Goal: Information Seeking & Learning: Learn about a topic

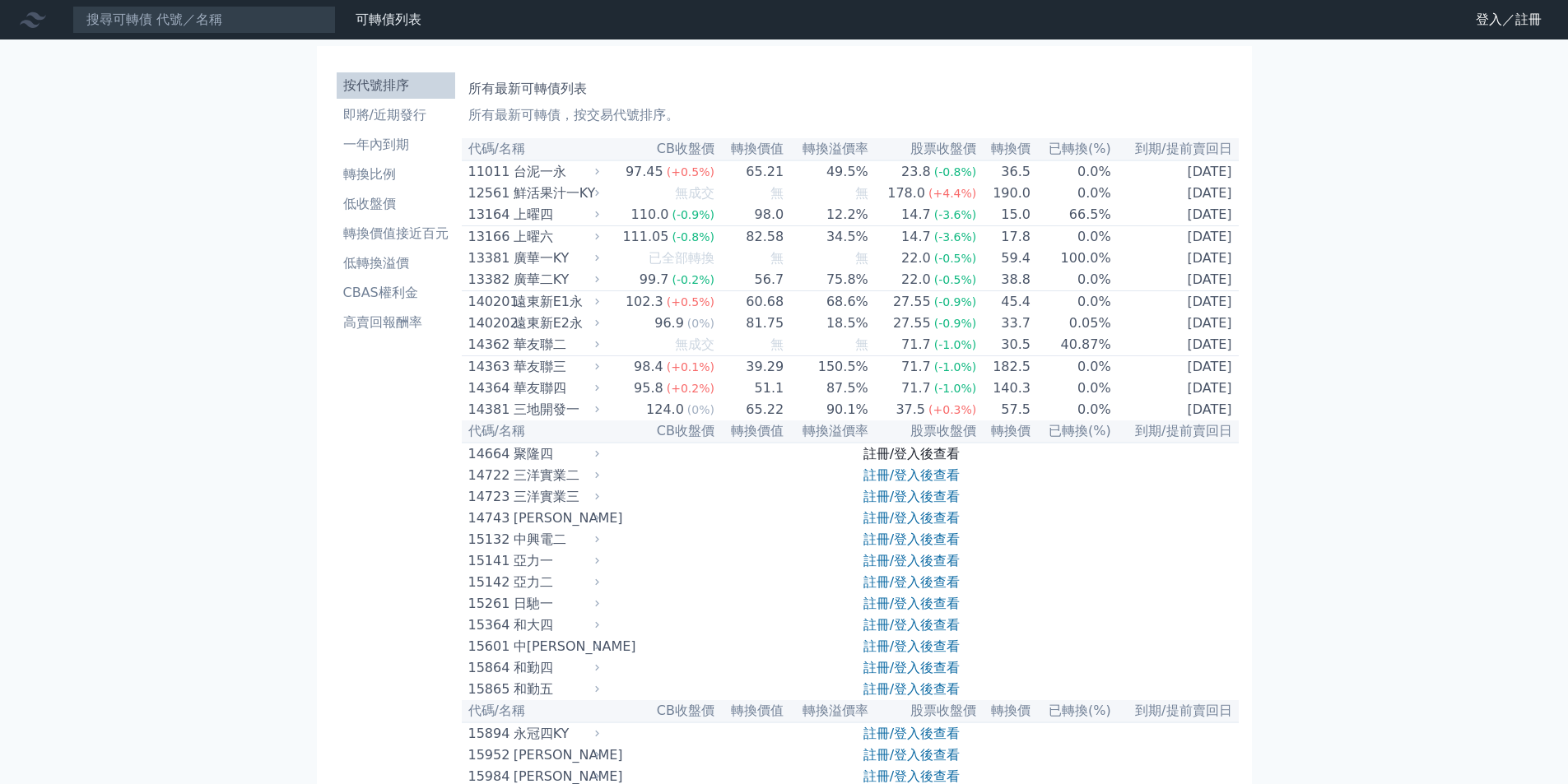
click at [918, 462] on link "註冊/登入後查看" at bounding box center [912, 454] width 96 height 15
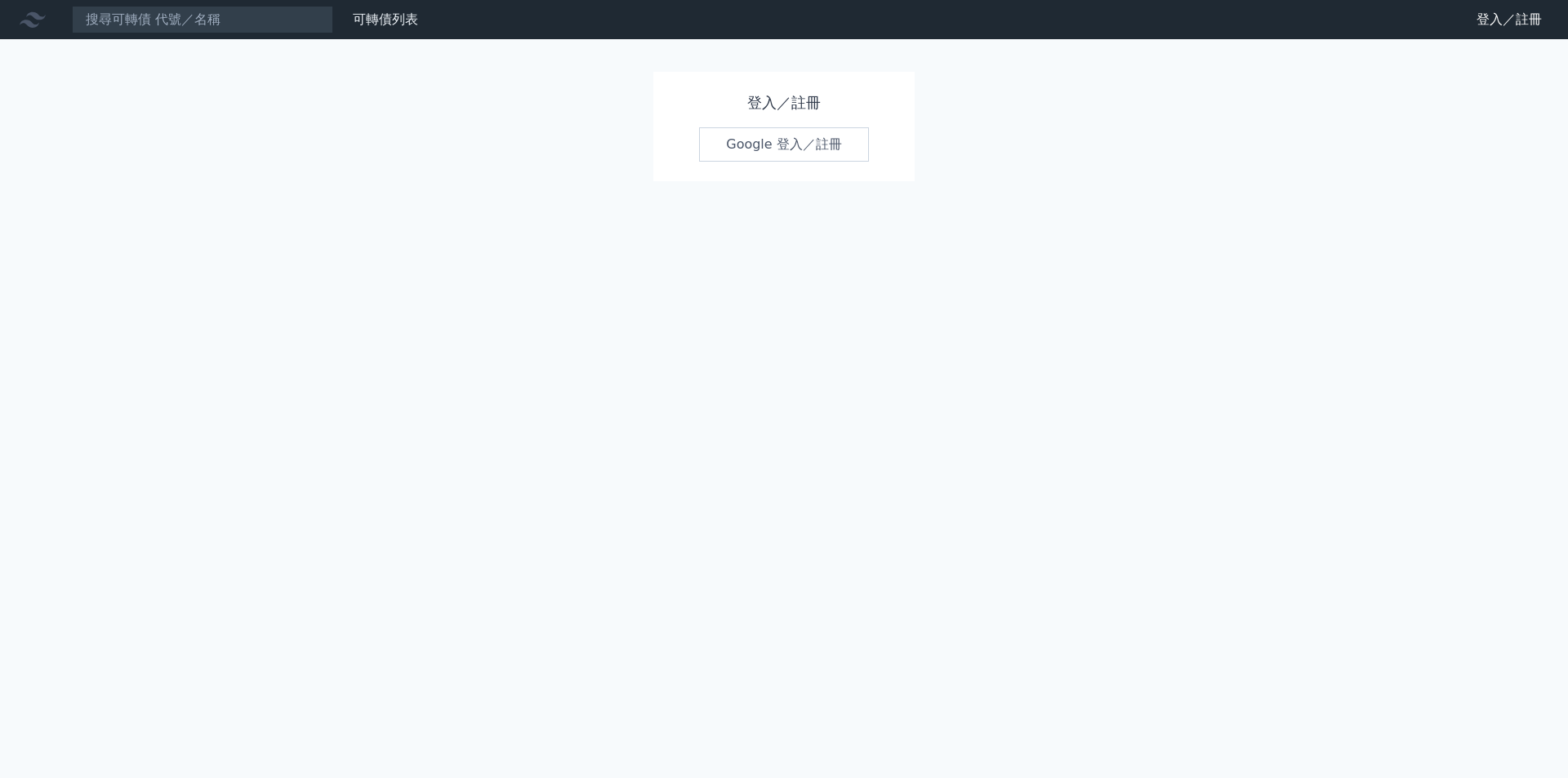
click at [770, 150] on link "Google 登入／註冊" at bounding box center [784, 145] width 170 height 34
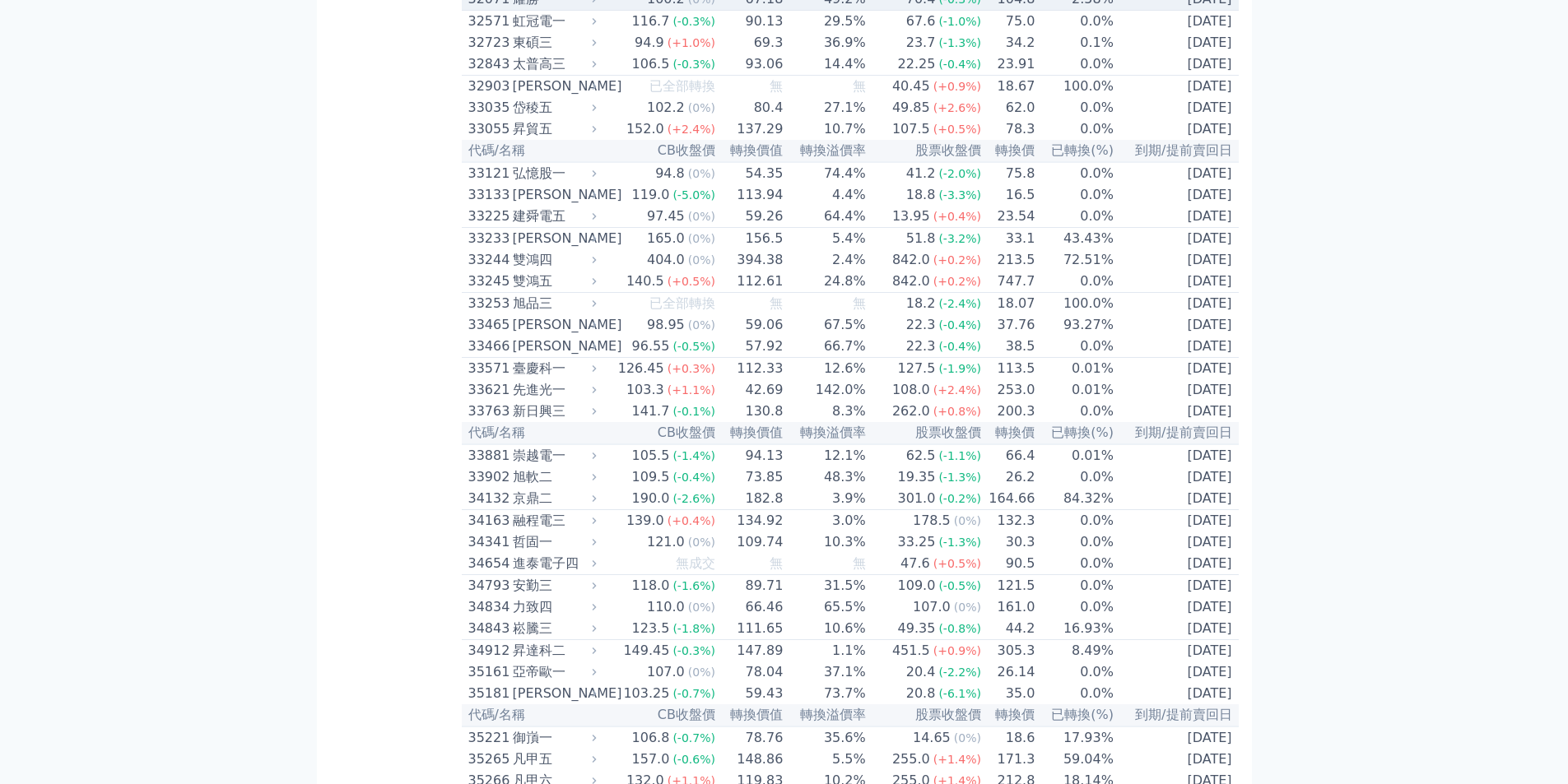
scroll to position [2450, 0]
